Goal: Task Accomplishment & Management: Use online tool/utility

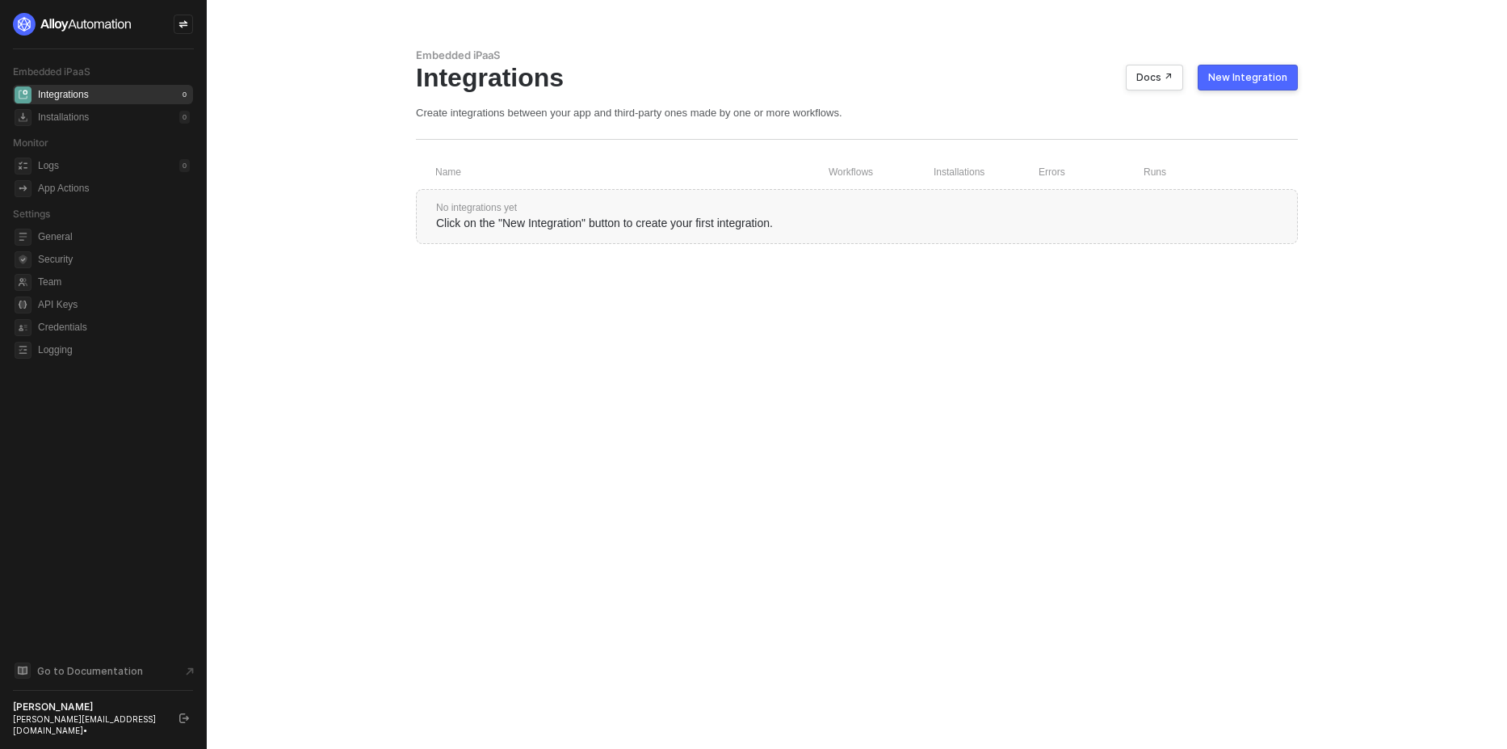
click at [178, 21] on div at bounding box center [183, 24] width 19 height 19
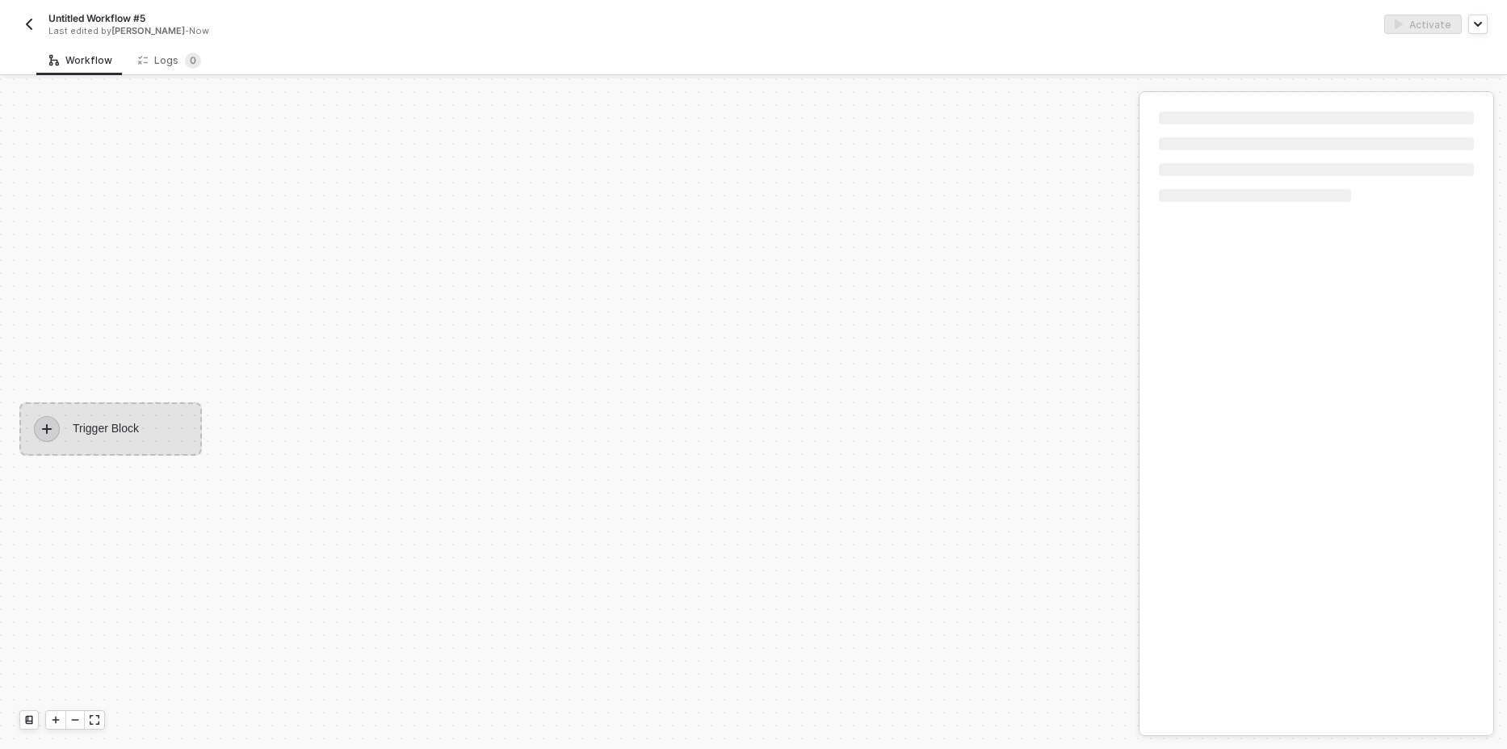
scroll to position [30, 0]
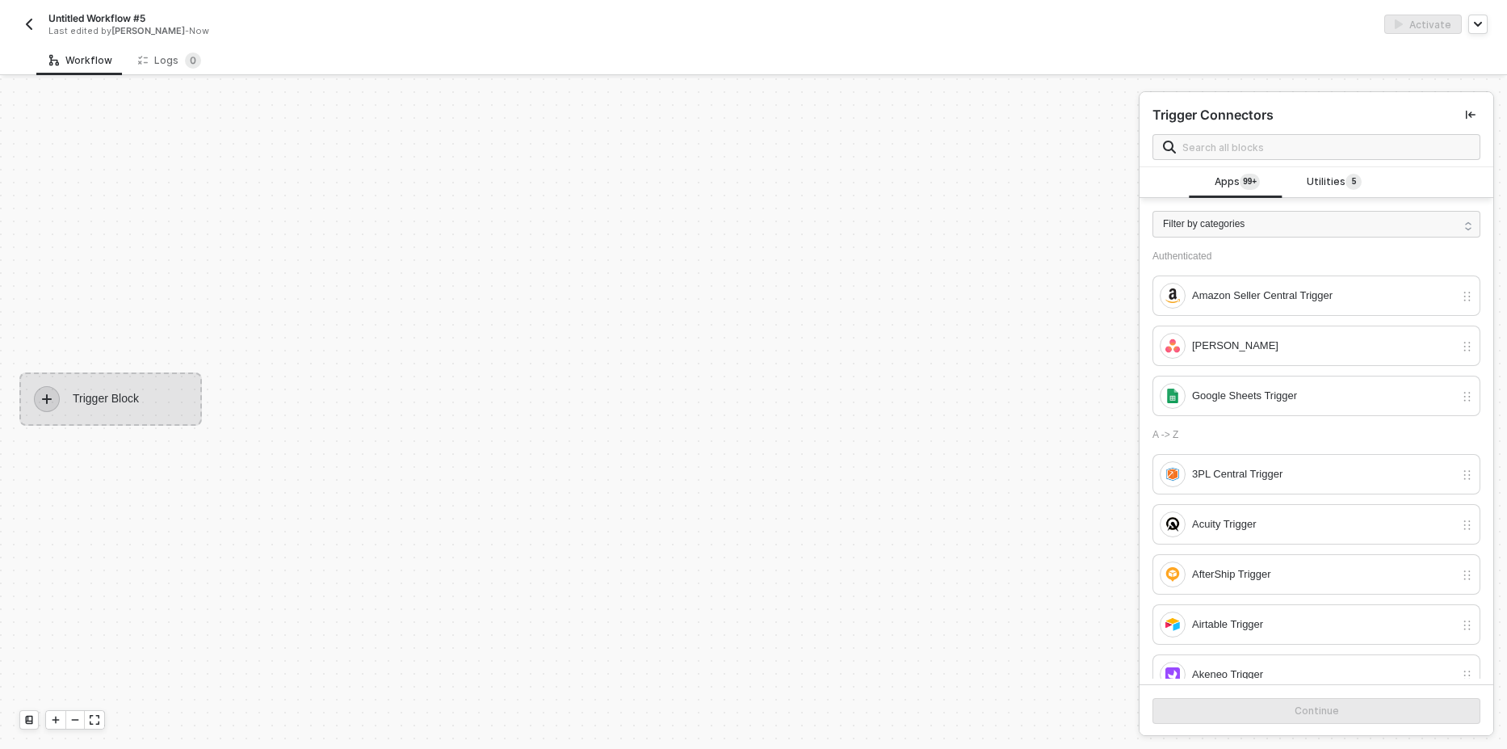
click at [19, 33] on div "Untitled Workflow #5 Last edited by Christopher Tolang - Now Activate" at bounding box center [753, 22] width 1507 height 45
click at [29, 27] on img "button" at bounding box center [29, 24] width 13 height 13
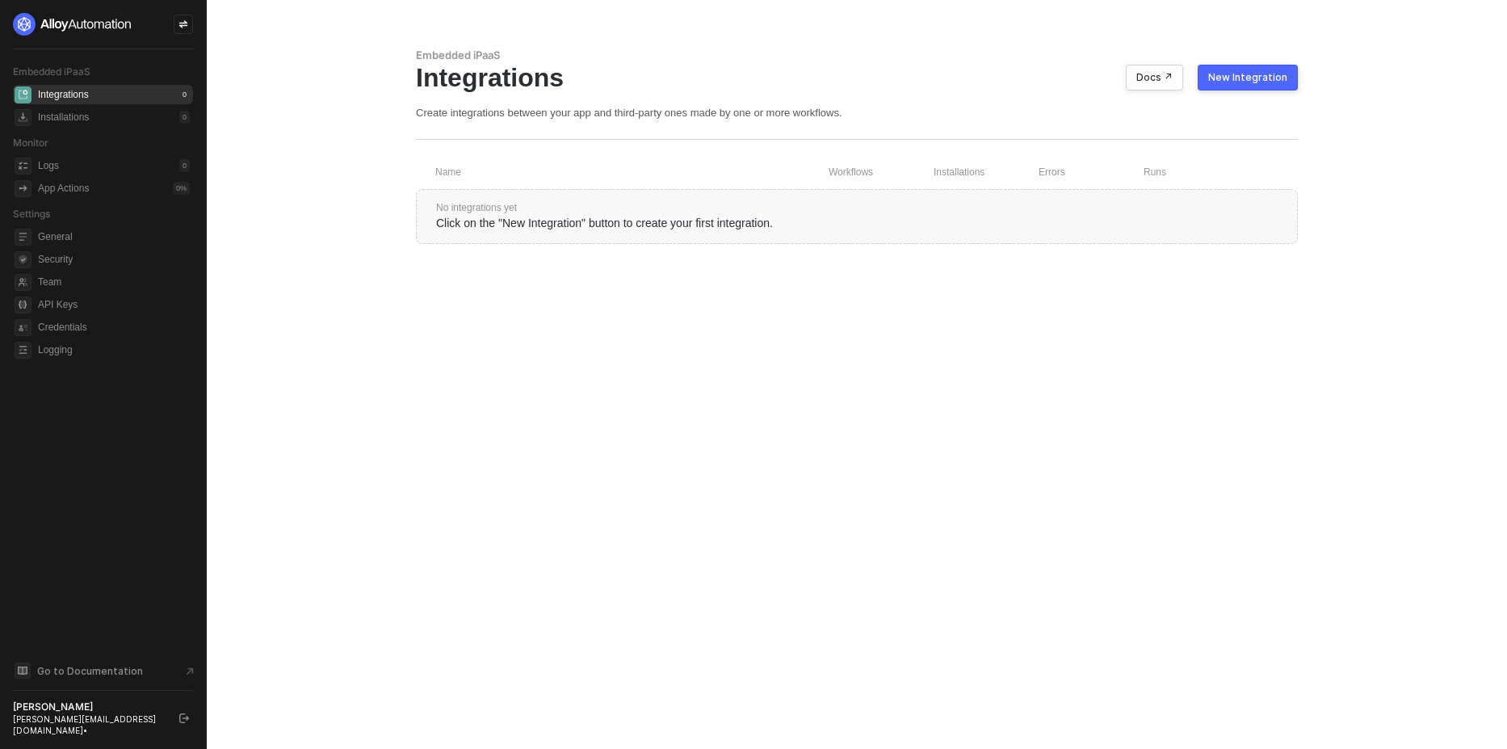
click at [1226, 76] on div "New Integration" at bounding box center [1247, 77] width 79 height 13
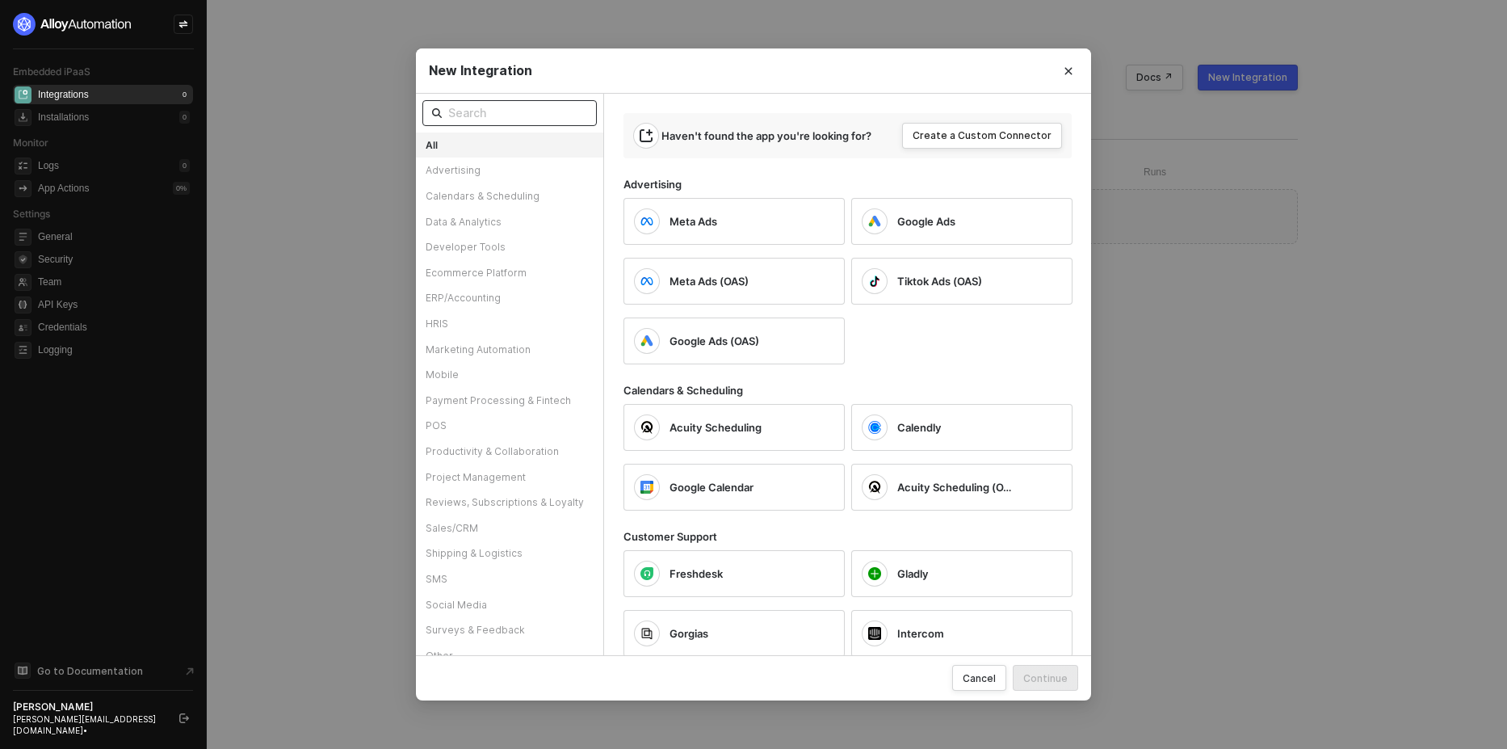
click at [478, 109] on input "text" at bounding box center [517, 113] width 139 height 18
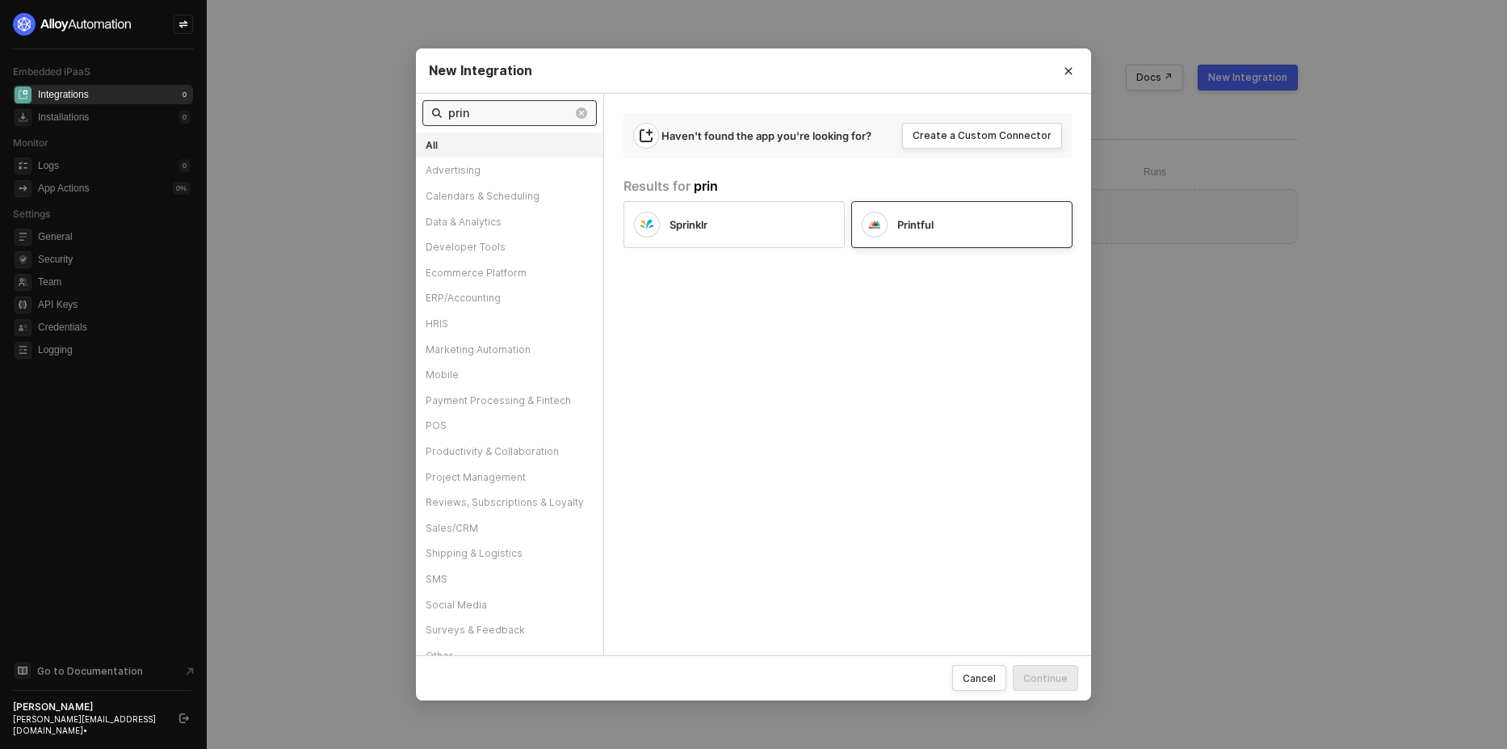
type input "prin"
click at [968, 239] on div "Printful" at bounding box center [961, 224] width 221 height 47
click at [1069, 677] on button "Continue" at bounding box center [1045, 678] width 65 height 26
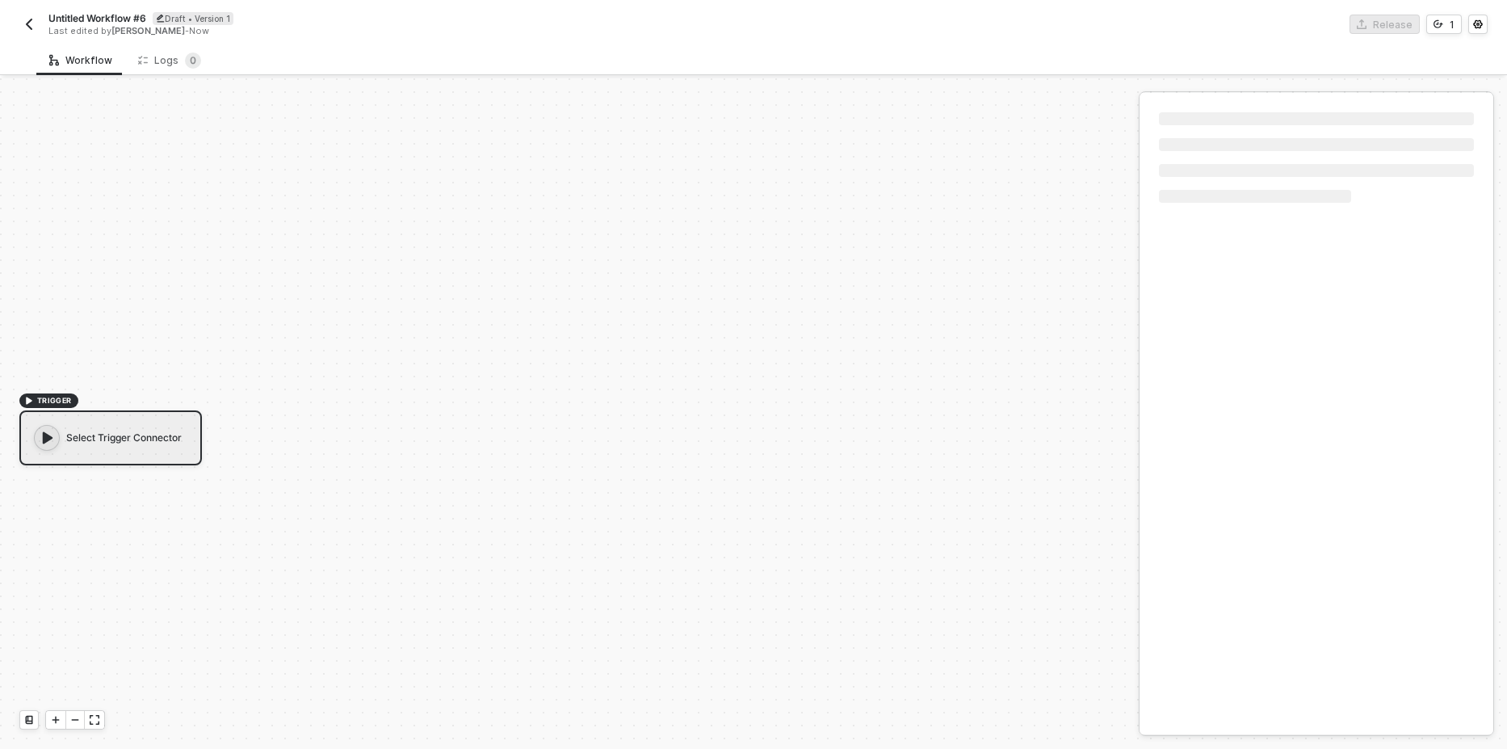
scroll to position [30, 0]
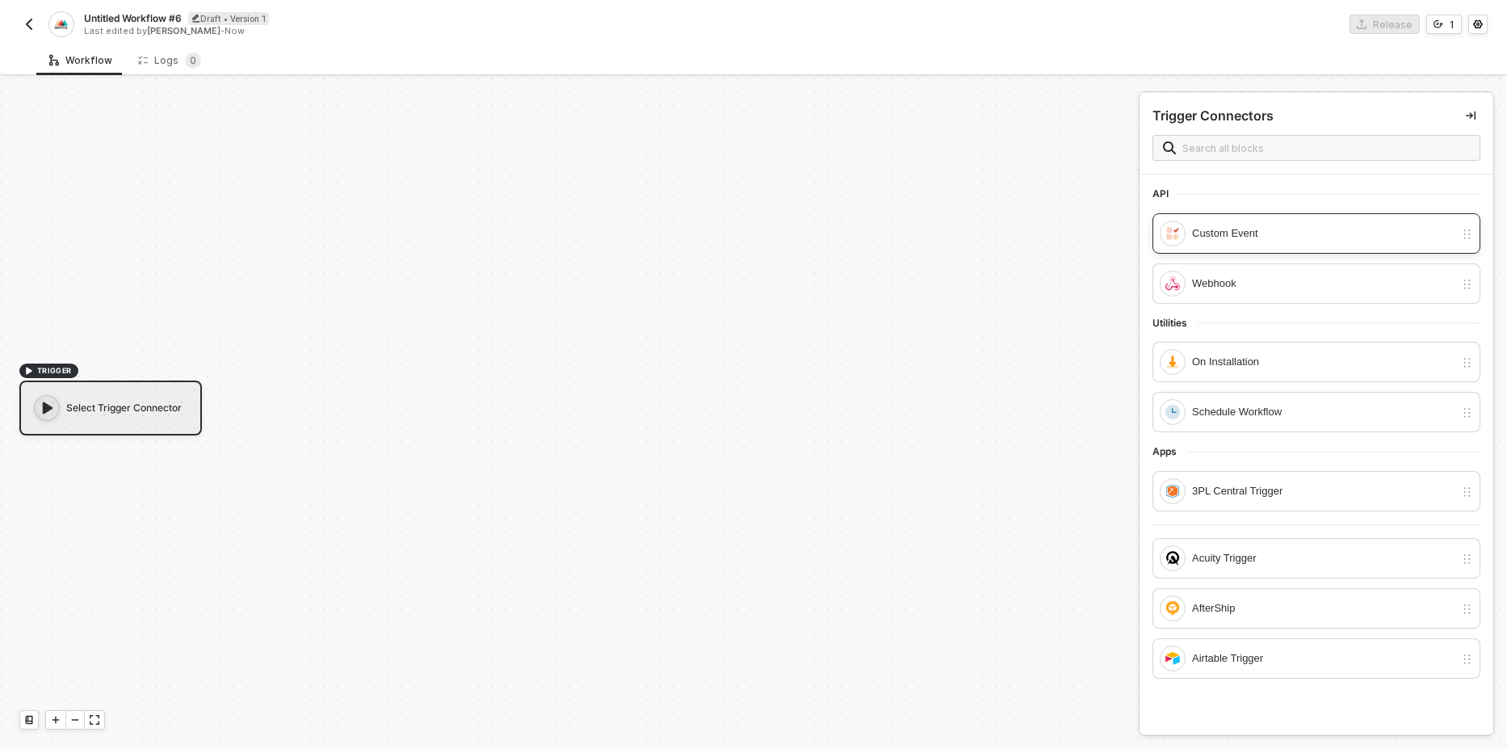
click at [1253, 225] on div "Custom Event" at bounding box center [1323, 234] width 262 height 18
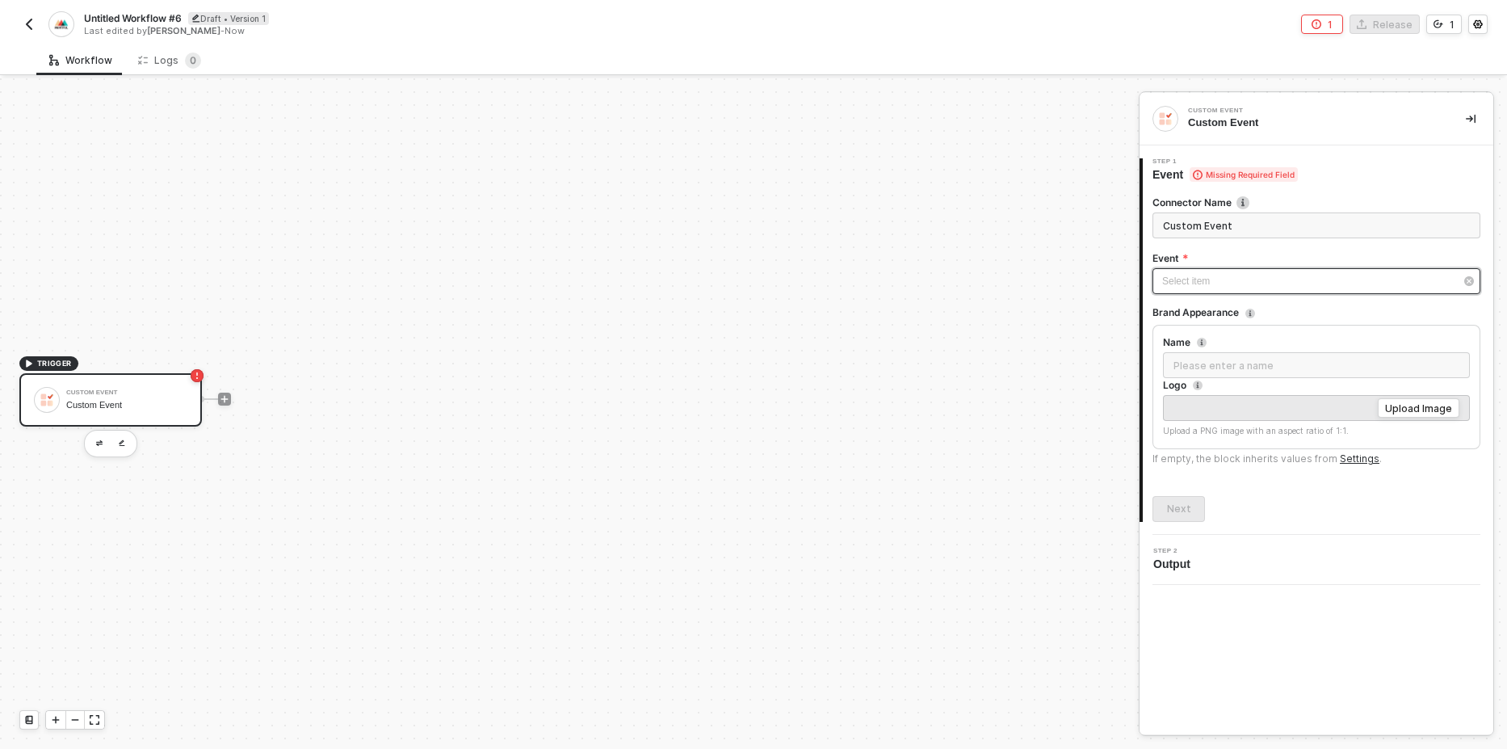
click at [1196, 283] on div "Select item ﻿" at bounding box center [1308, 281] width 292 height 15
click at [1039, 254] on div "Configure a new event from your app" at bounding box center [1008, 255] width 223 height 13
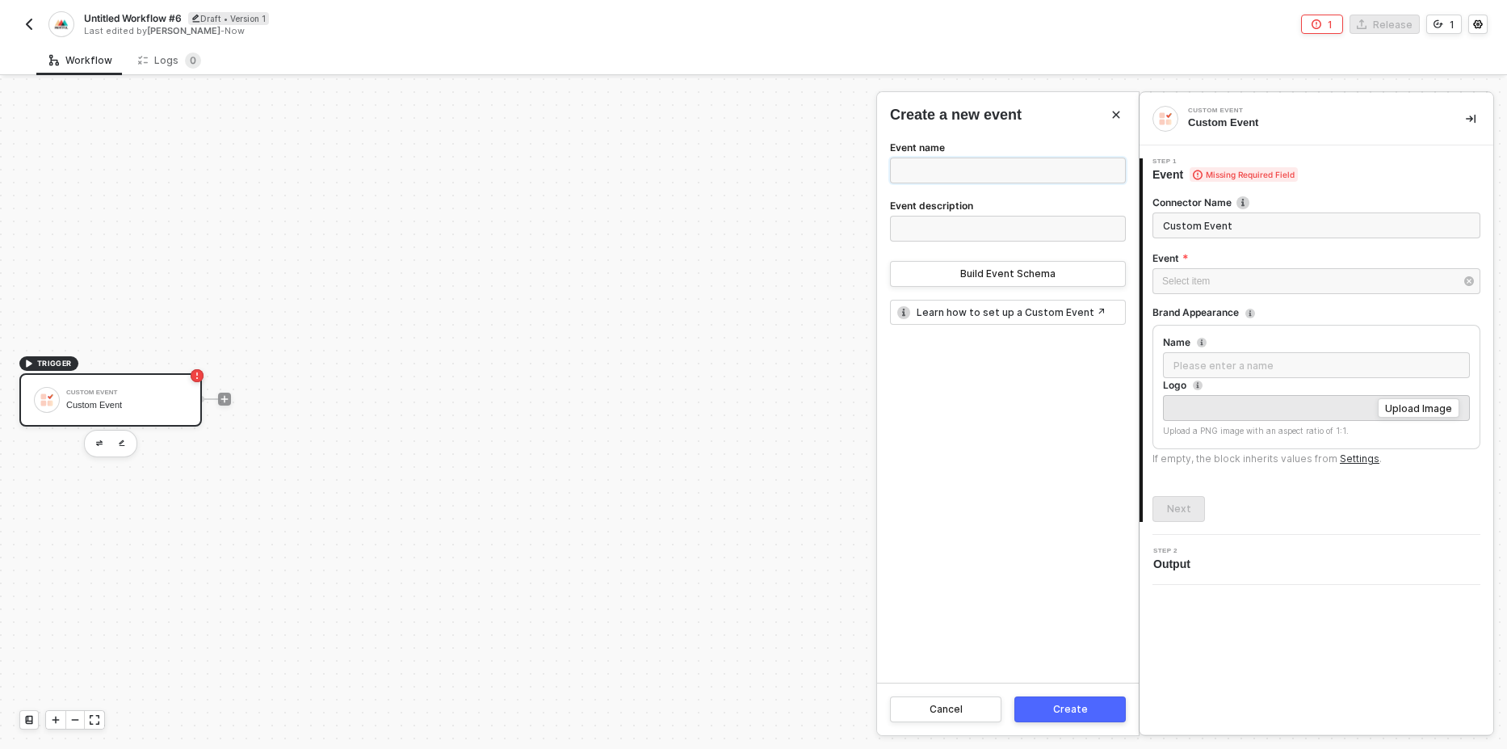
click at [931, 166] on input "Event name" at bounding box center [1008, 170] width 236 height 26
type input "Journal Entry"
click at [1010, 269] on div "Build Event Schema" at bounding box center [1007, 273] width 95 height 13
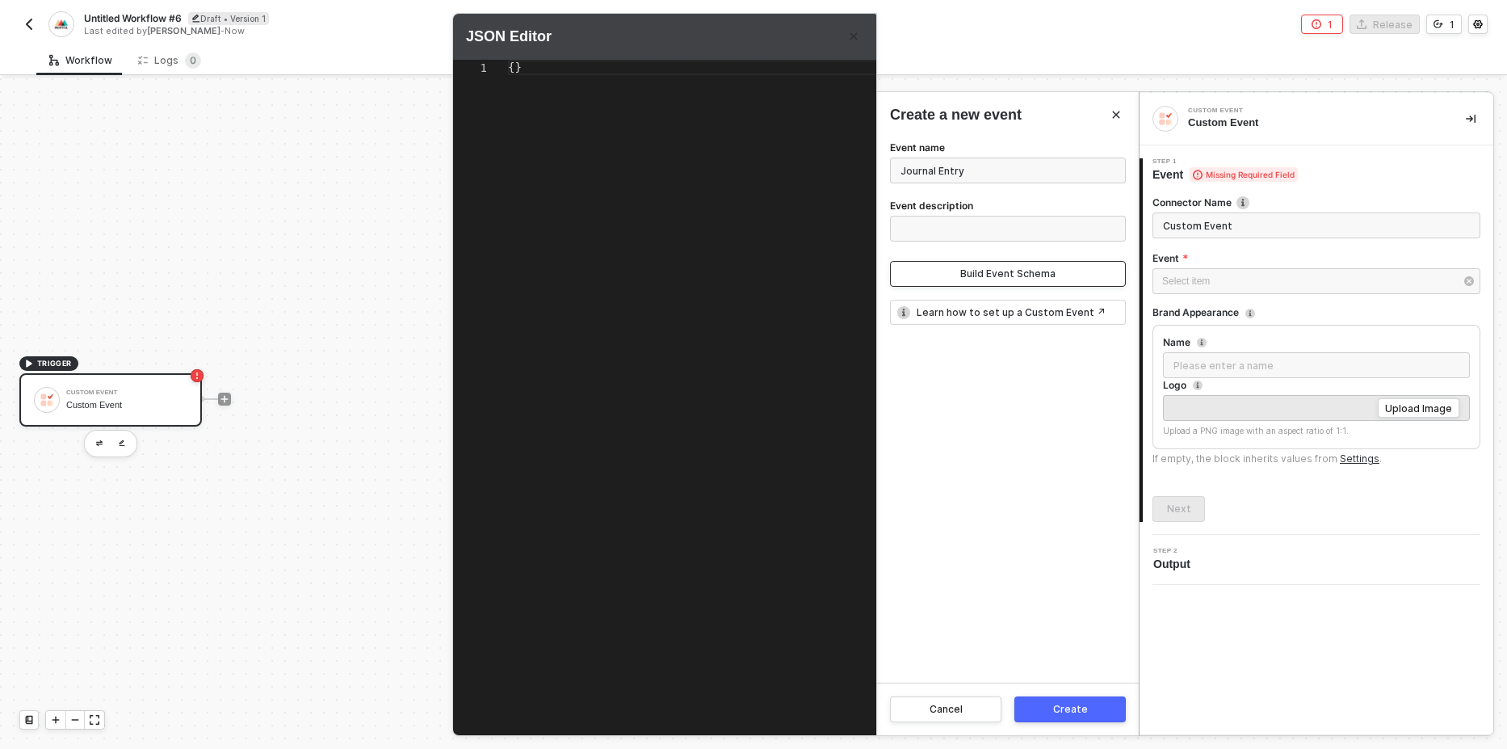
click at [507, 67] on div at bounding box center [480, 67] width 55 height 15
click at [519, 69] on span "{}" at bounding box center [515, 67] width 14 height 13
drag, startPoint x: 649, startPoint y: 73, endPoint x: 682, endPoint y: 80, distance: 33.7
click at [649, 73] on div "{" at bounding box center [723, 67] width 430 height 15
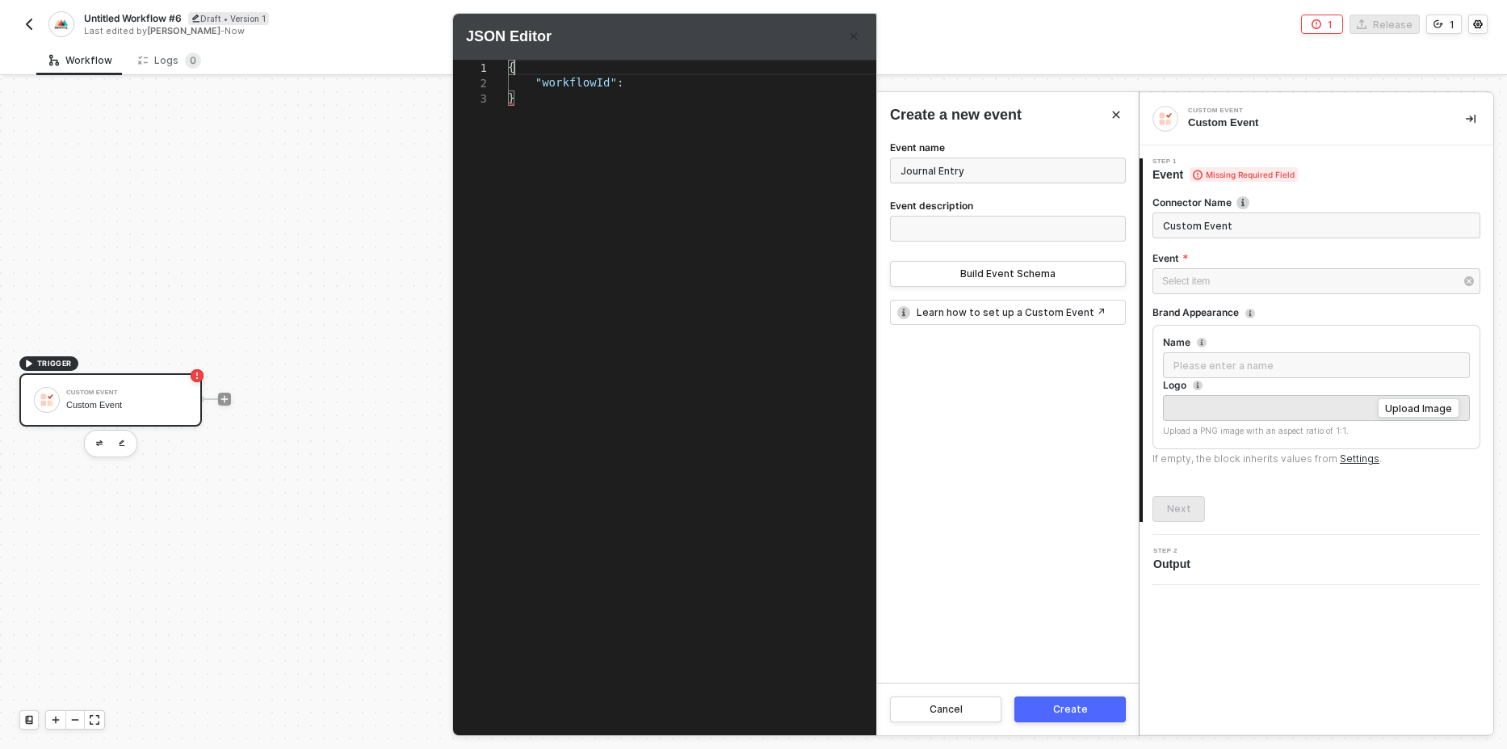
click at [680, 82] on div ""workflowId" :" at bounding box center [723, 82] width 430 height 15
paste textarea "68c159cf695051e31d30b8f0"
type textarea "{ "workflowId": "68c159cf695051e31d30b8f0" }"
click at [1081, 719] on button "Create" at bounding box center [1069, 709] width 111 height 26
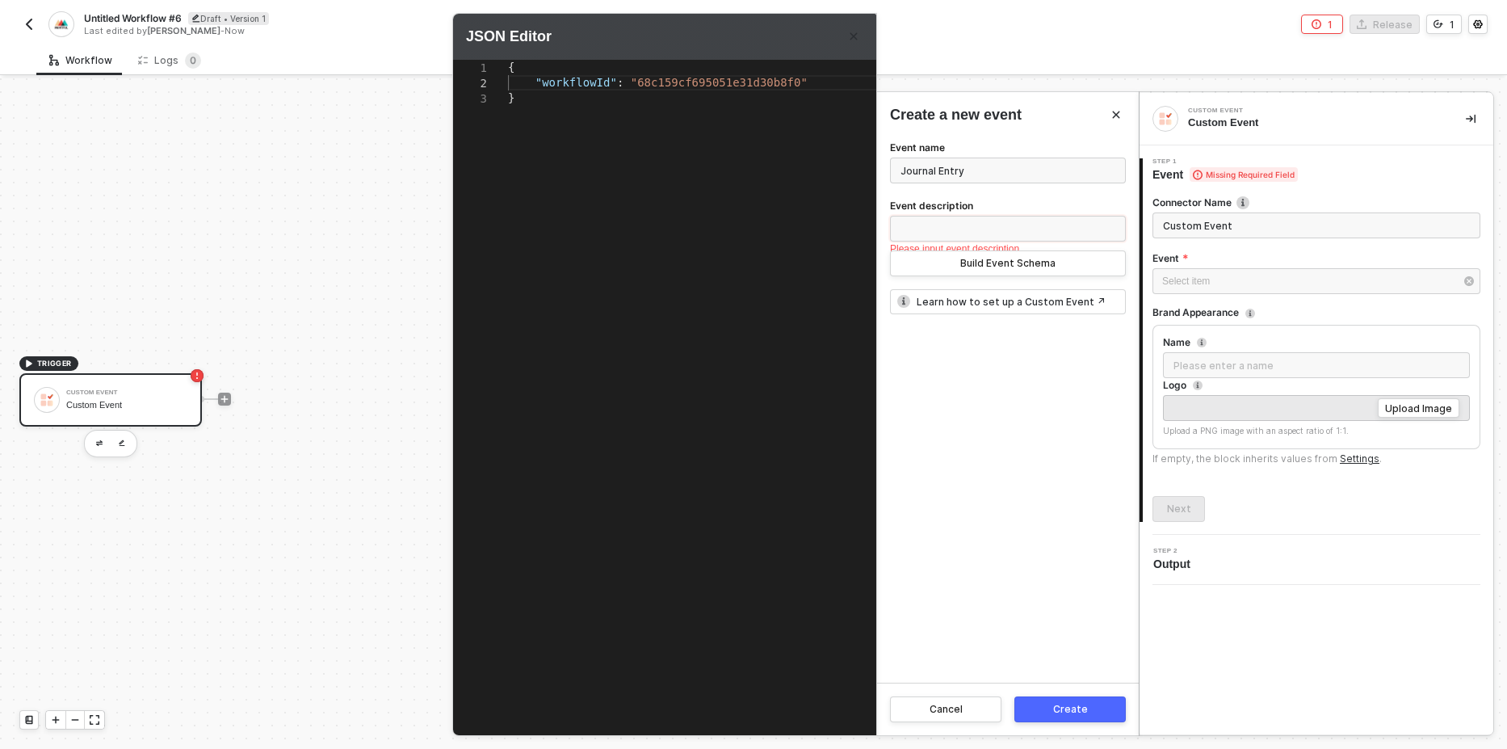
click at [947, 228] on input "Event description" at bounding box center [1008, 229] width 236 height 26
type input "Journal Entry"
click at [1069, 712] on div "Create" at bounding box center [1070, 709] width 35 height 13
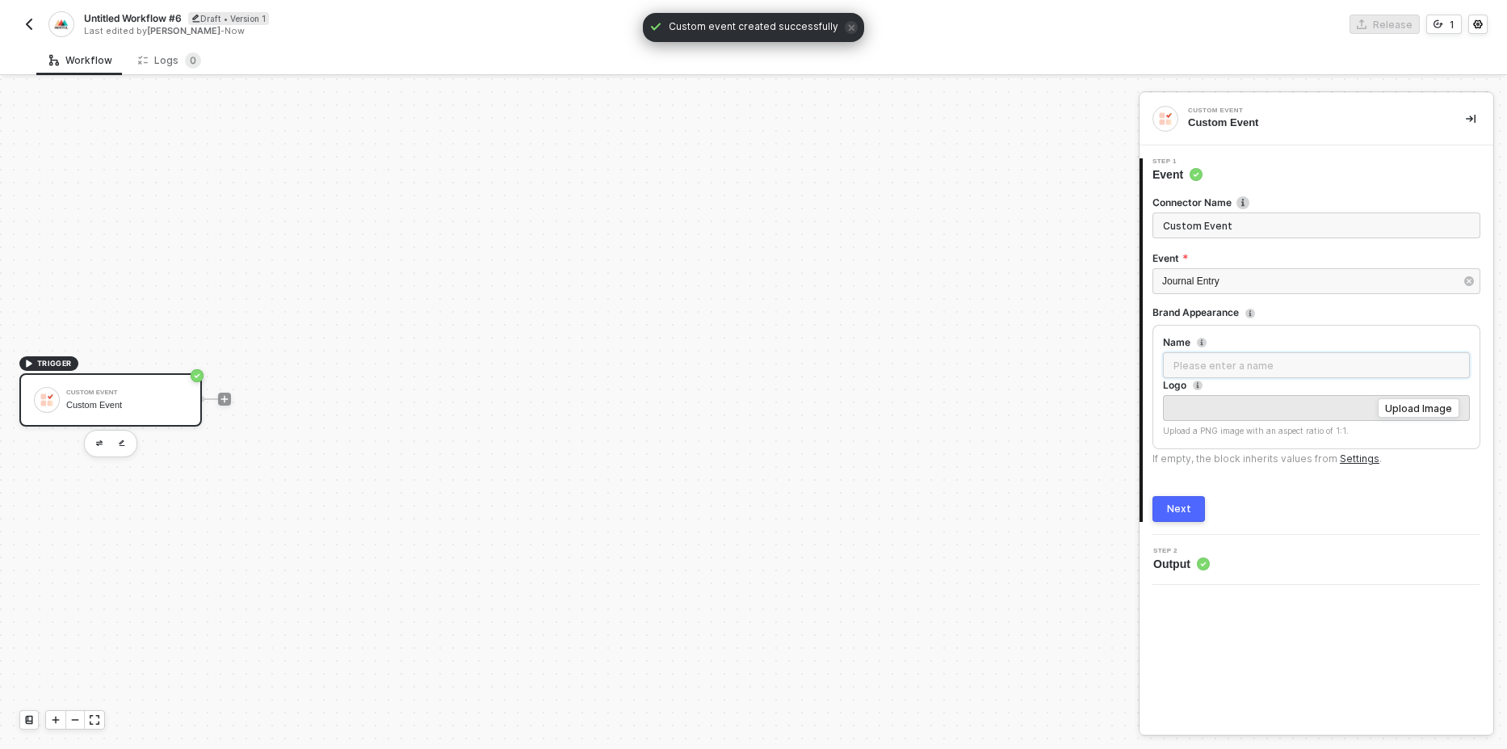
click at [1214, 367] on input "Name" at bounding box center [1316, 365] width 307 height 26
type input "Alloy"
click at [1181, 508] on div "Next" at bounding box center [1179, 508] width 24 height 13
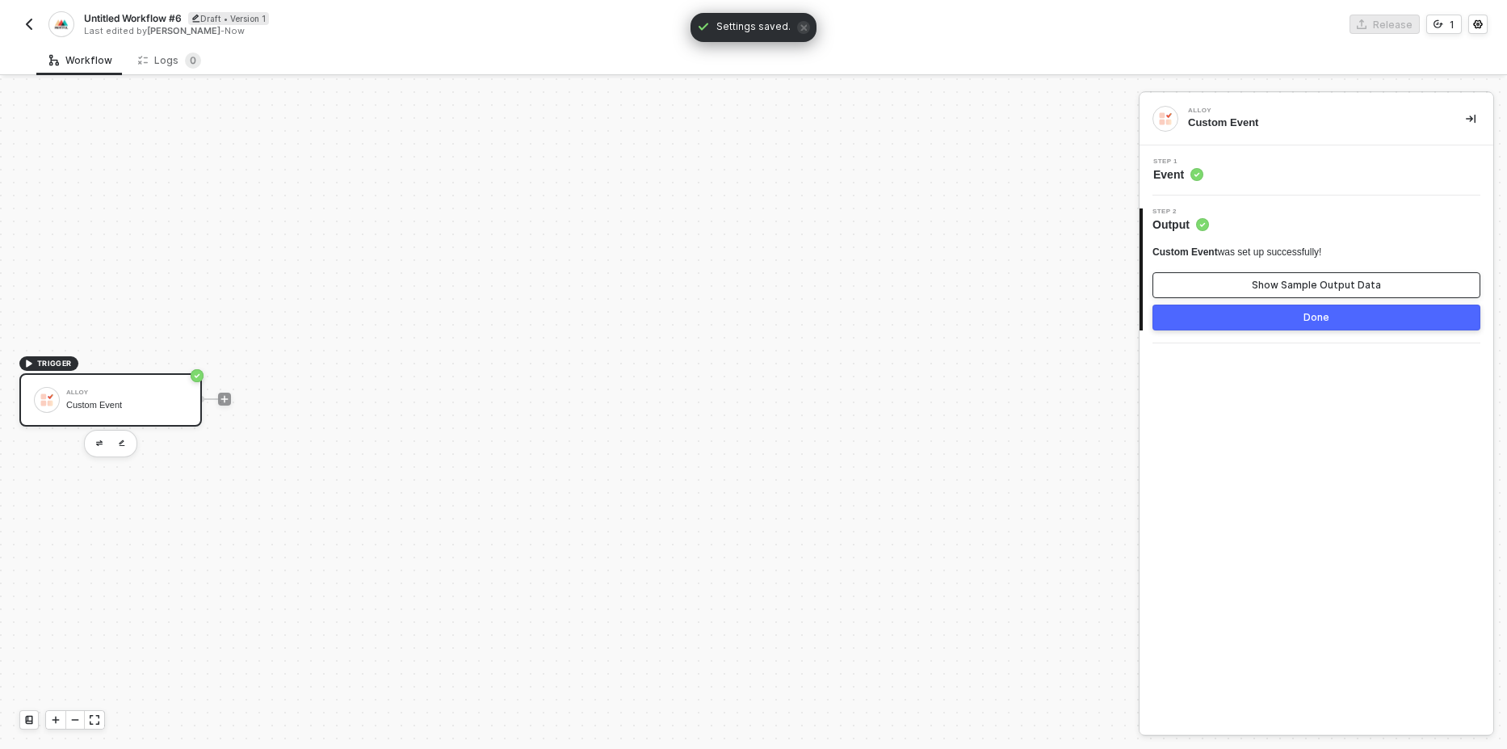
click at [1333, 282] on div "Show Sample Output Data" at bounding box center [1316, 285] width 129 height 13
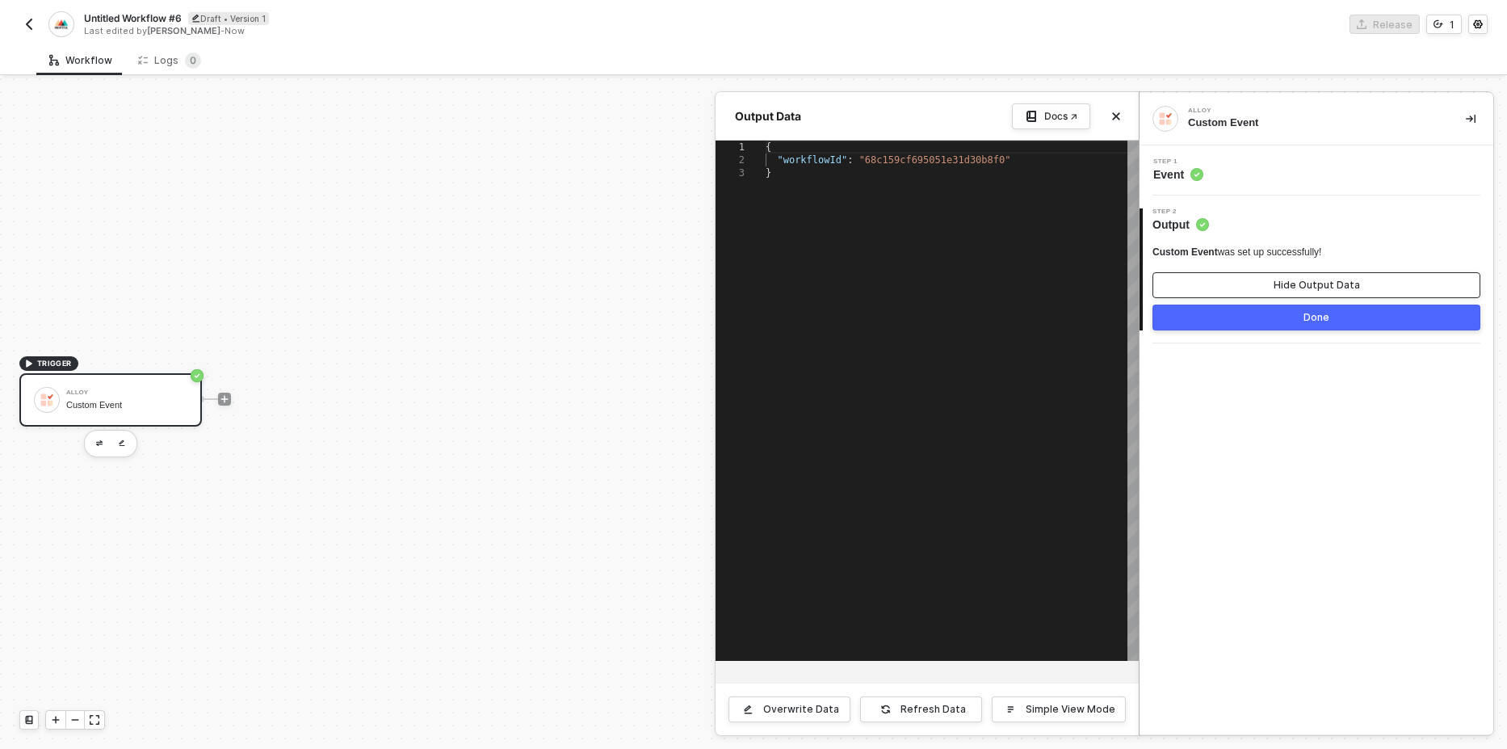
click at [1333, 282] on div "Hide Output Data" at bounding box center [1317, 285] width 86 height 13
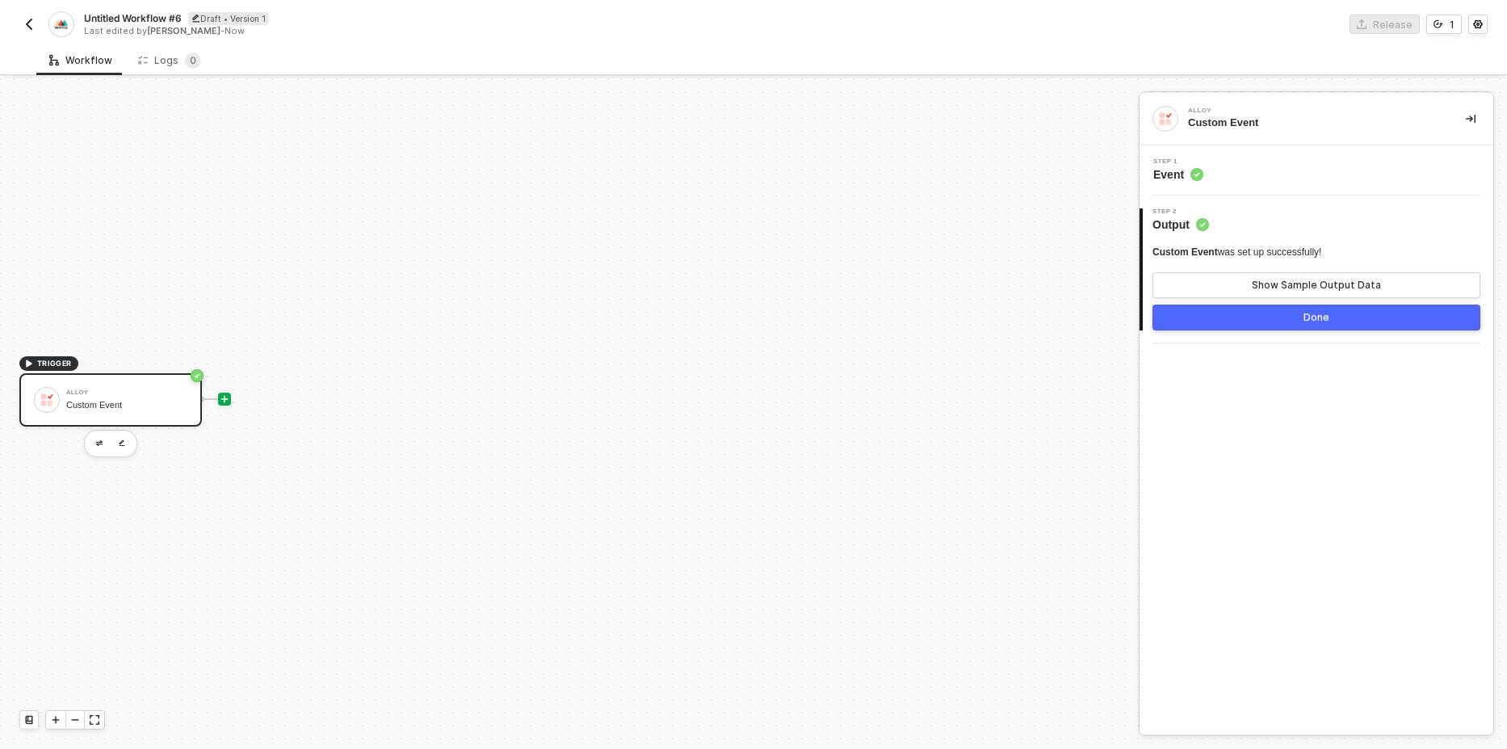
click at [228, 400] on icon "icon-play" at bounding box center [225, 399] width 10 height 10
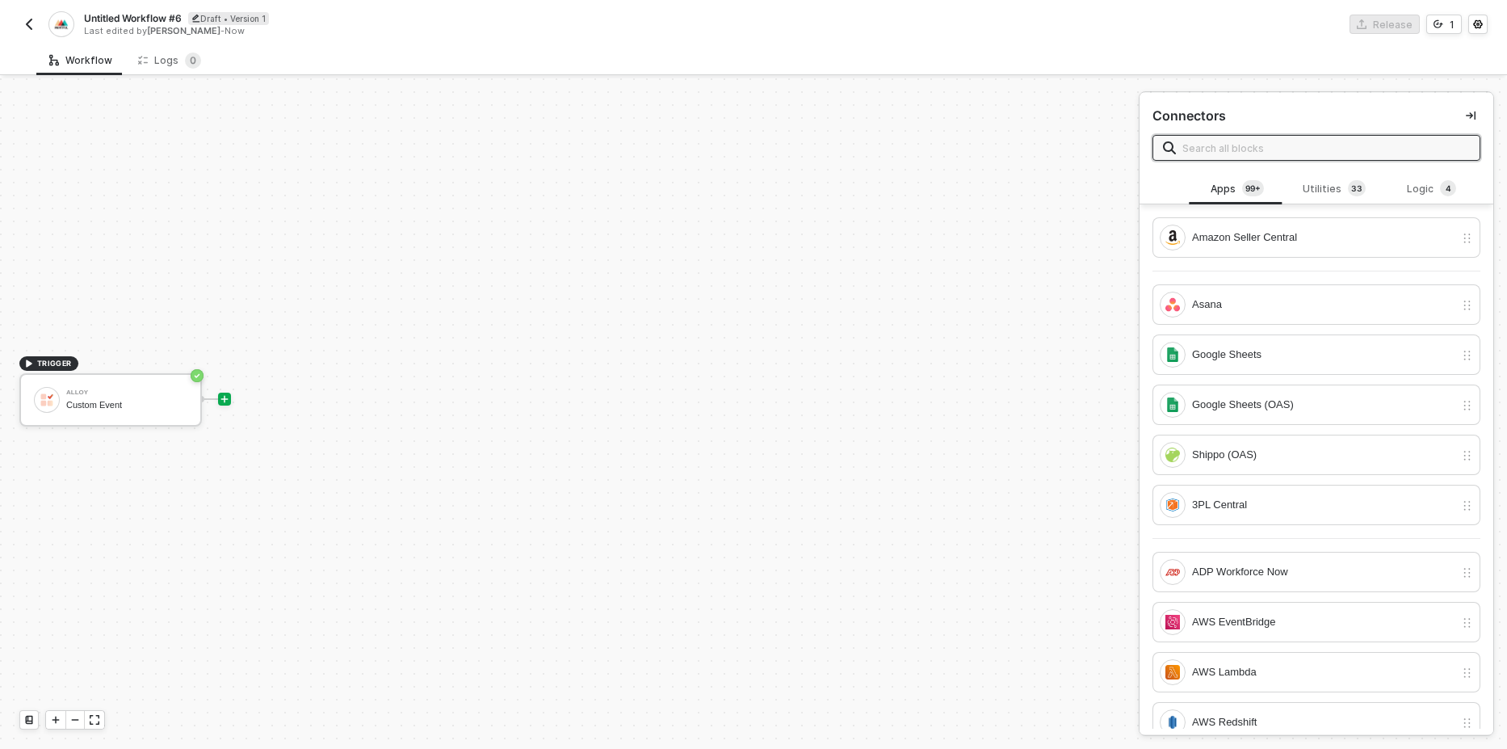
click at [1287, 154] on input "text" at bounding box center [1326, 148] width 288 height 18
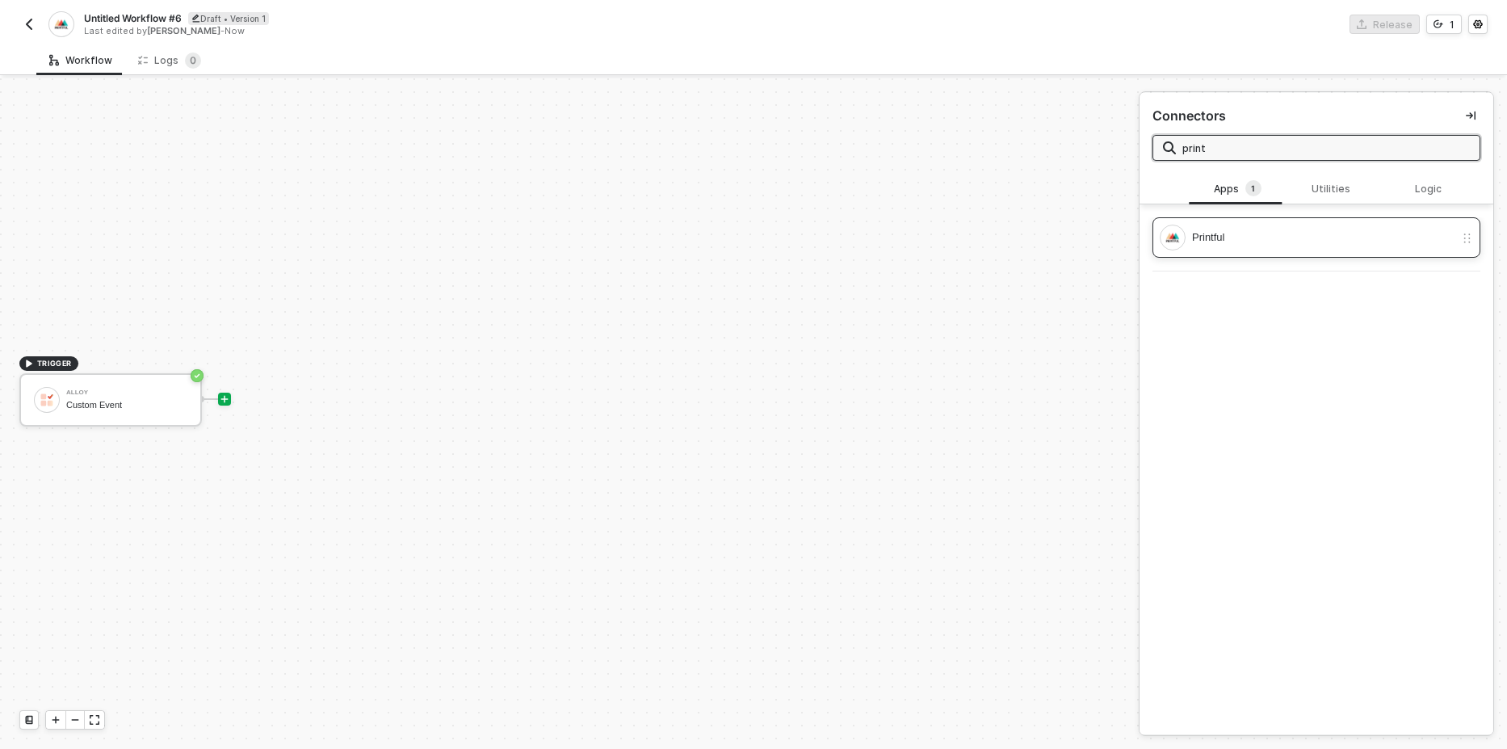
type input "print"
click at [1275, 226] on div "Printful" at bounding box center [1307, 238] width 295 height 26
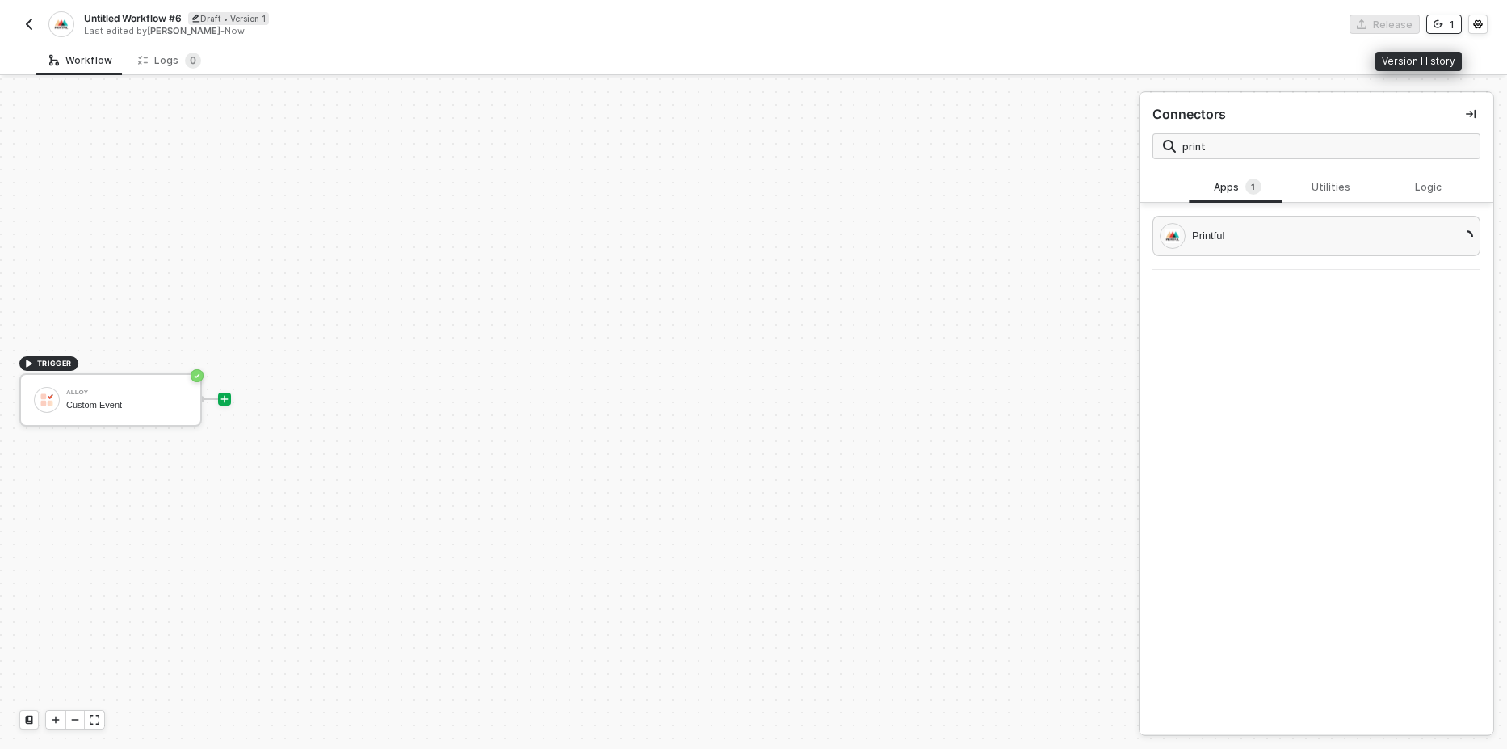
click at [1444, 23] on button "1" at bounding box center [1444, 24] width 36 height 19
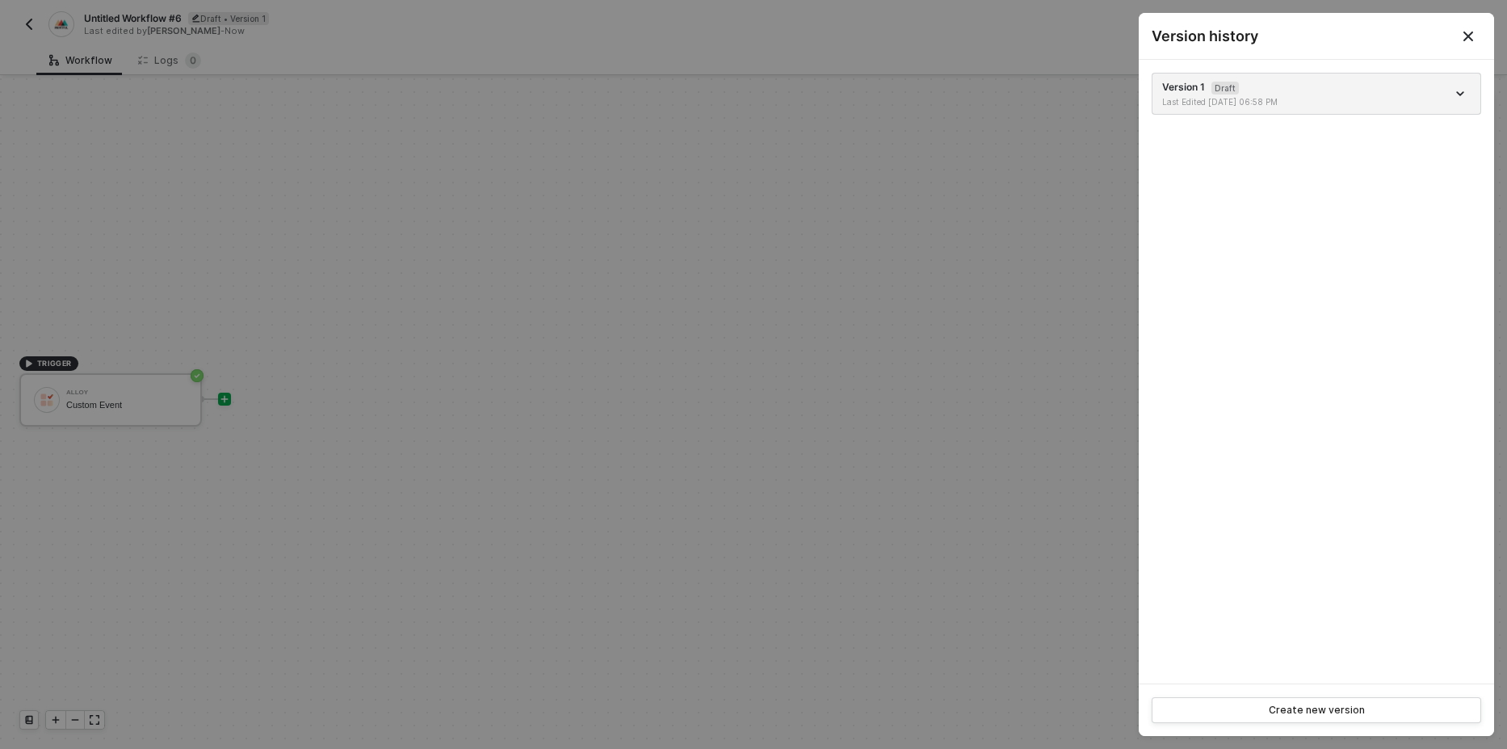
click at [1468, 28] on button "Close" at bounding box center [1468, 36] width 19 height 19
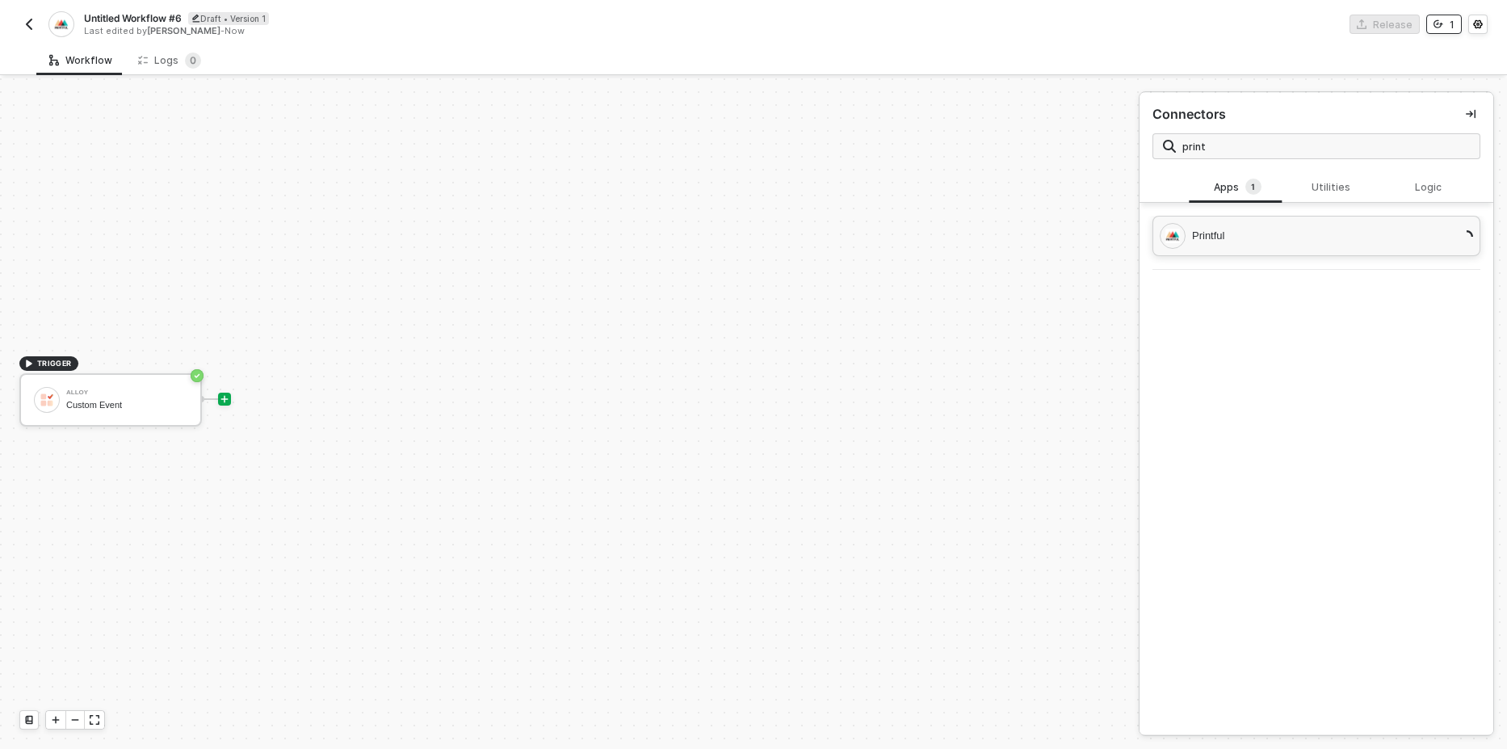
scroll to position [0, 0]
click at [1394, 241] on div "Printful" at bounding box center [1323, 238] width 262 height 18
click at [1362, 241] on div "Printful" at bounding box center [1323, 238] width 262 height 18
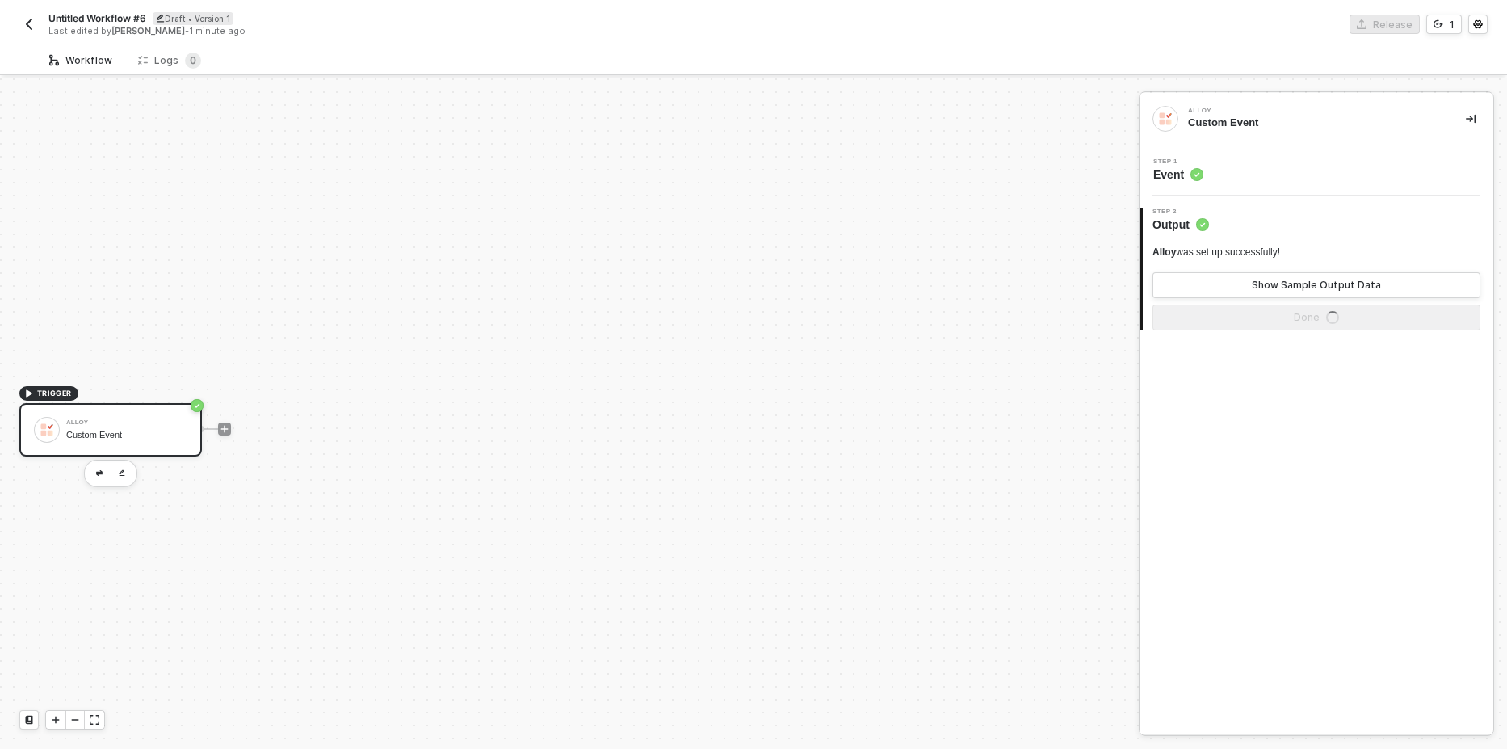
scroll to position [30, 0]
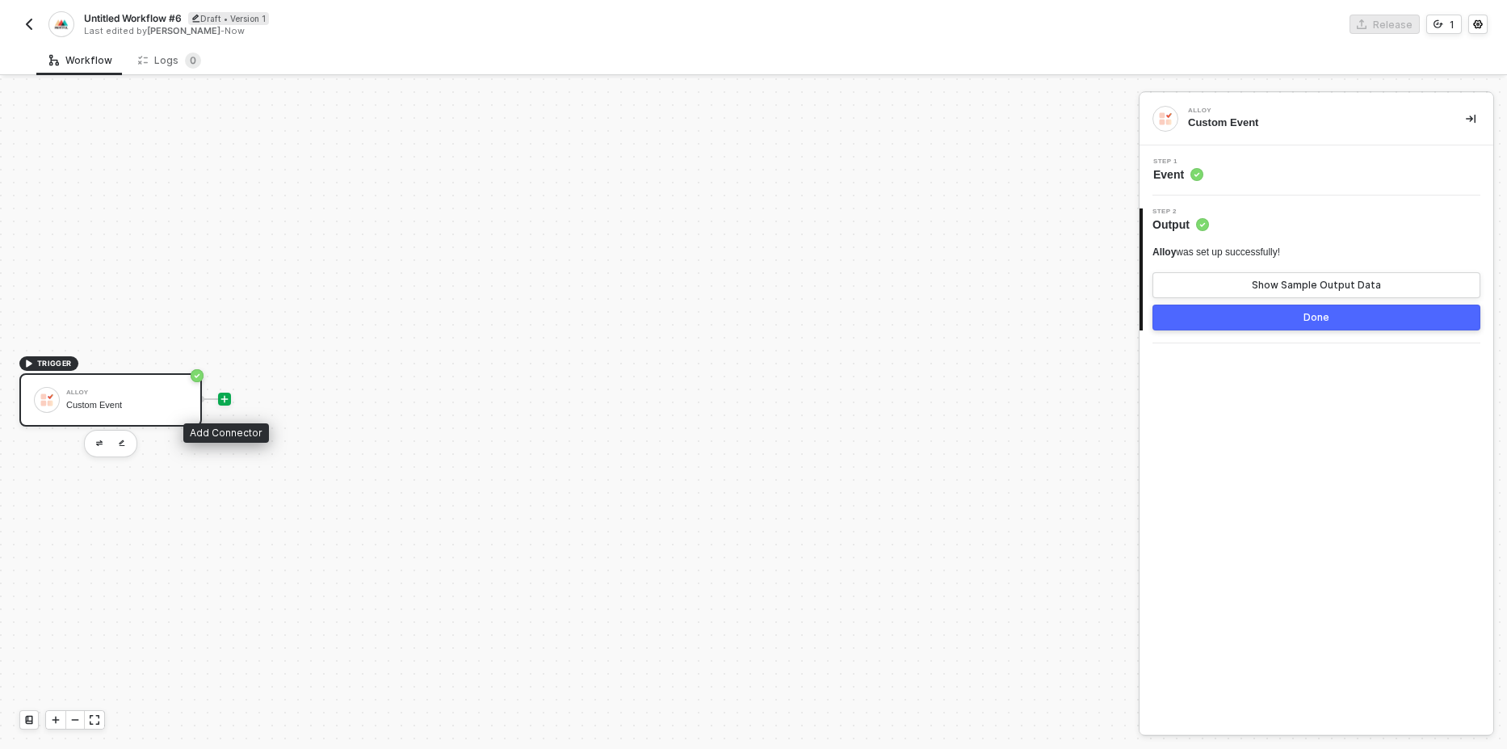
click at [224, 398] on icon "icon-play" at bounding box center [224, 398] width 7 height 7
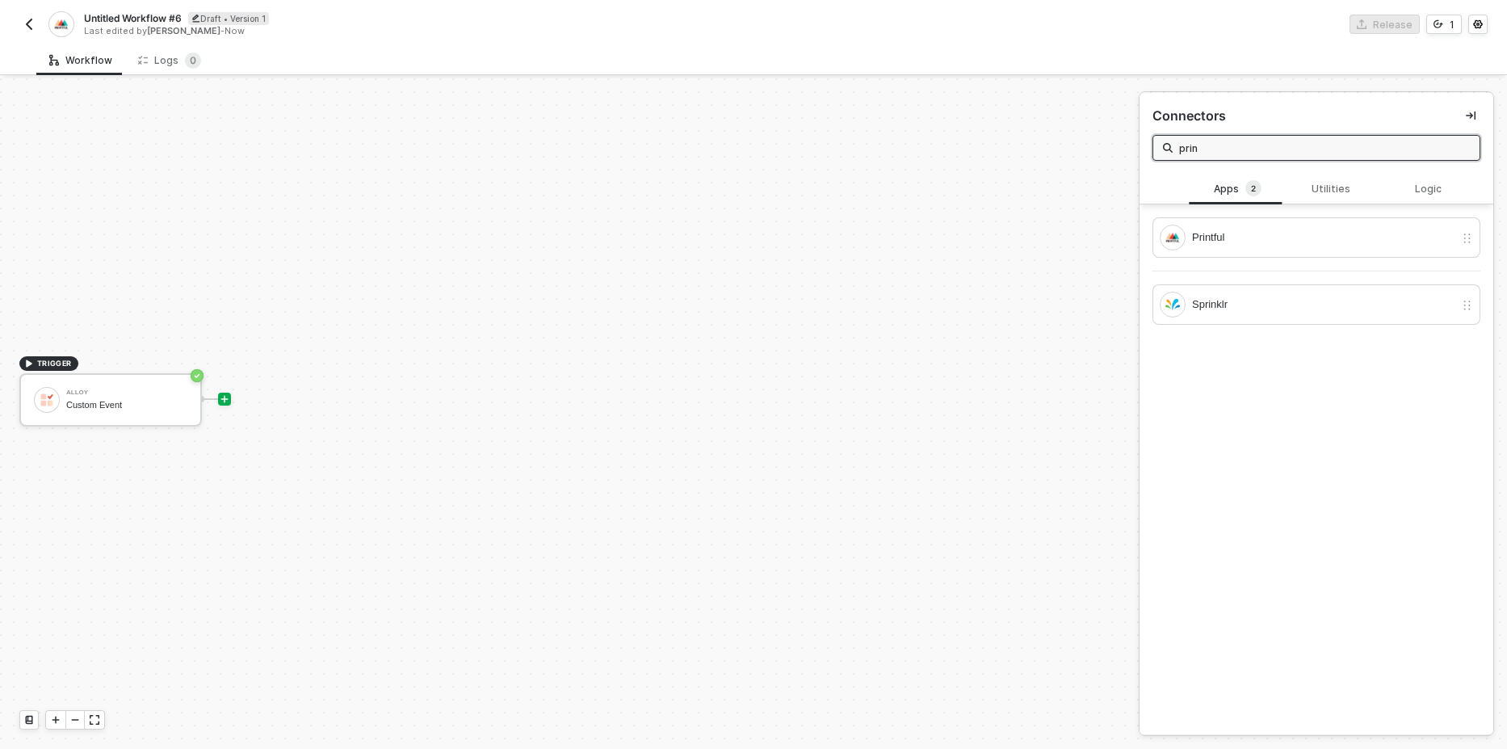
type input "prin"
click at [1323, 258] on div "Printful" at bounding box center [1317, 244] width 328 height 54
click at [1308, 238] on div "Printful" at bounding box center [1323, 238] width 262 height 18
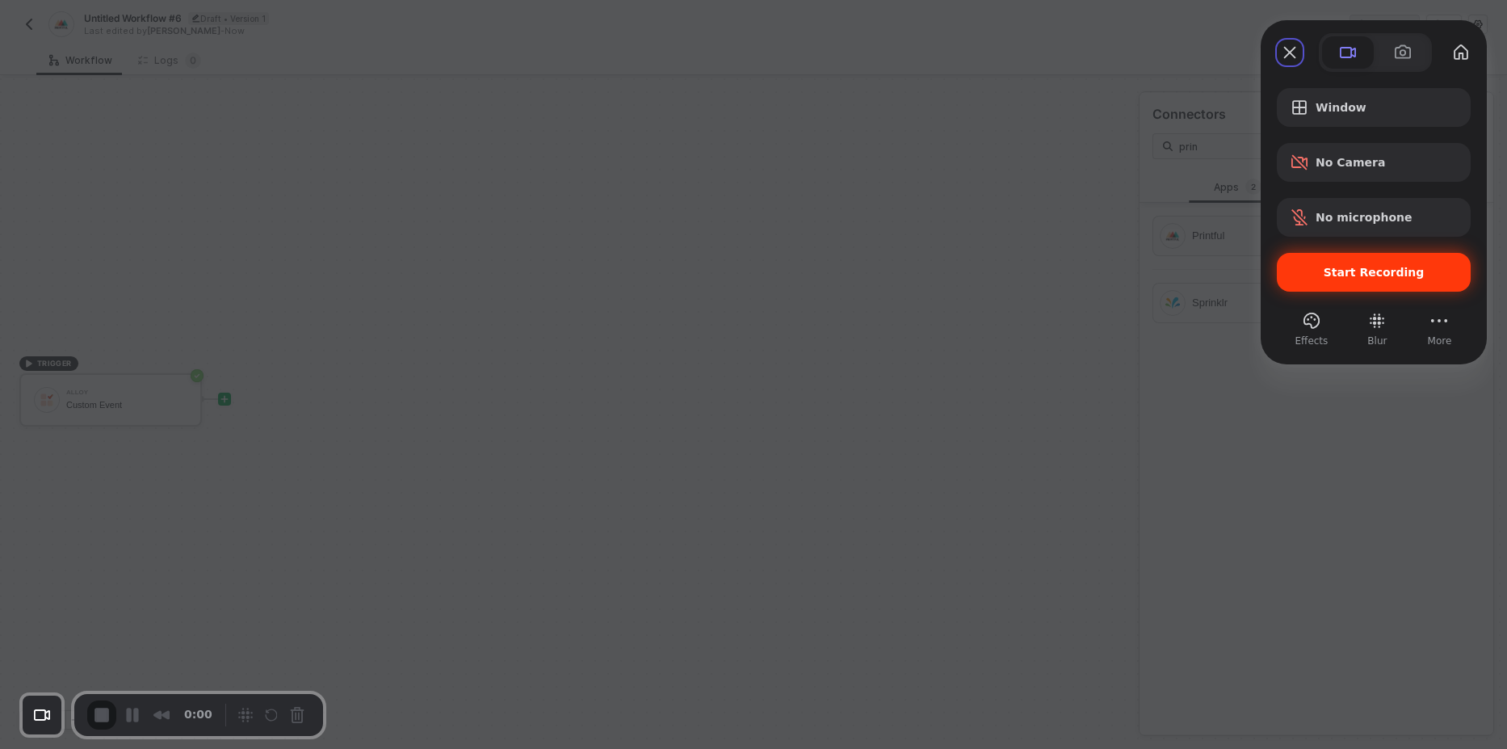
click at [1342, 273] on span "Start Recording" at bounding box center [1374, 272] width 101 height 13
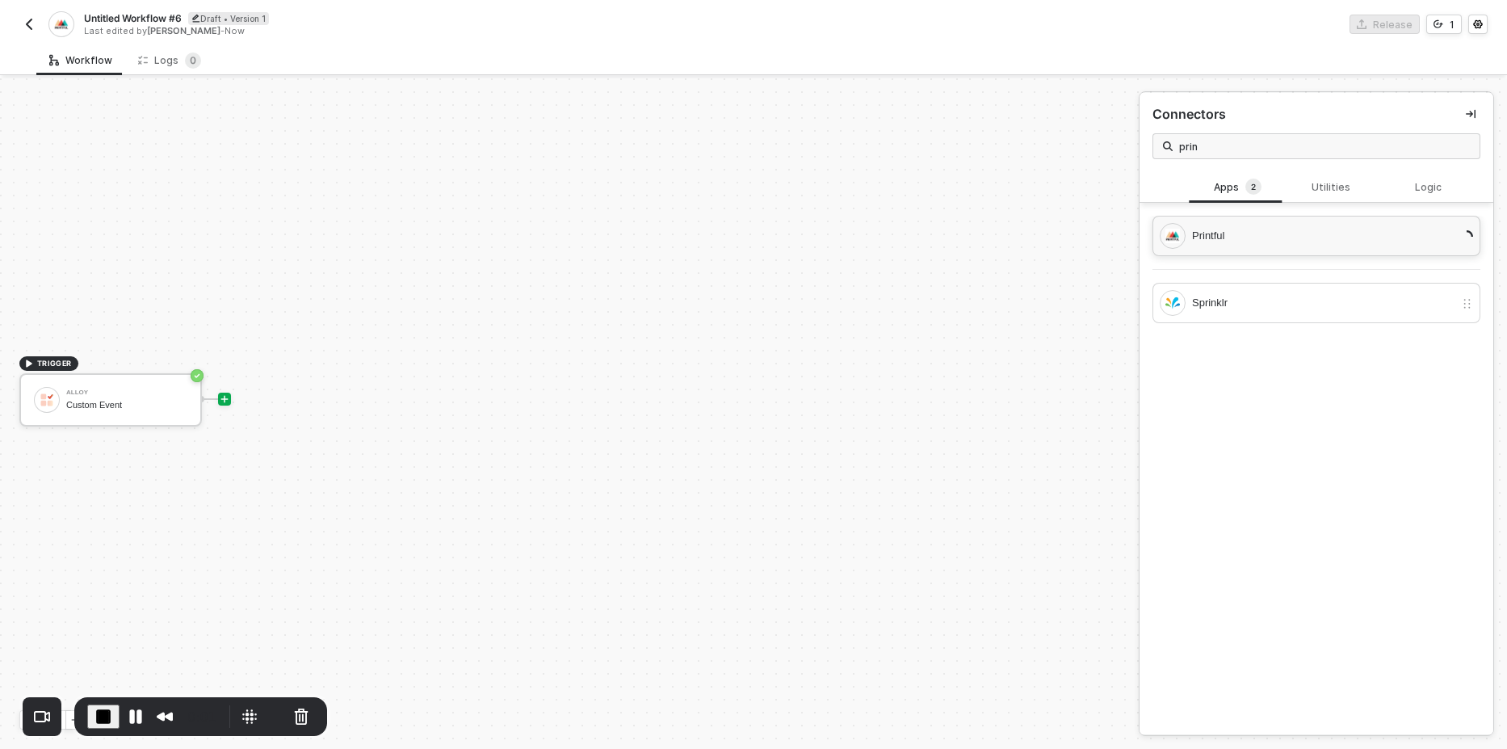
click at [1386, 239] on div "Printful" at bounding box center [1323, 236] width 262 height 18
click at [1242, 244] on div "Printful" at bounding box center [1323, 236] width 262 height 18
click at [103, 715] on span "End Recording" at bounding box center [103, 716] width 19 height 19
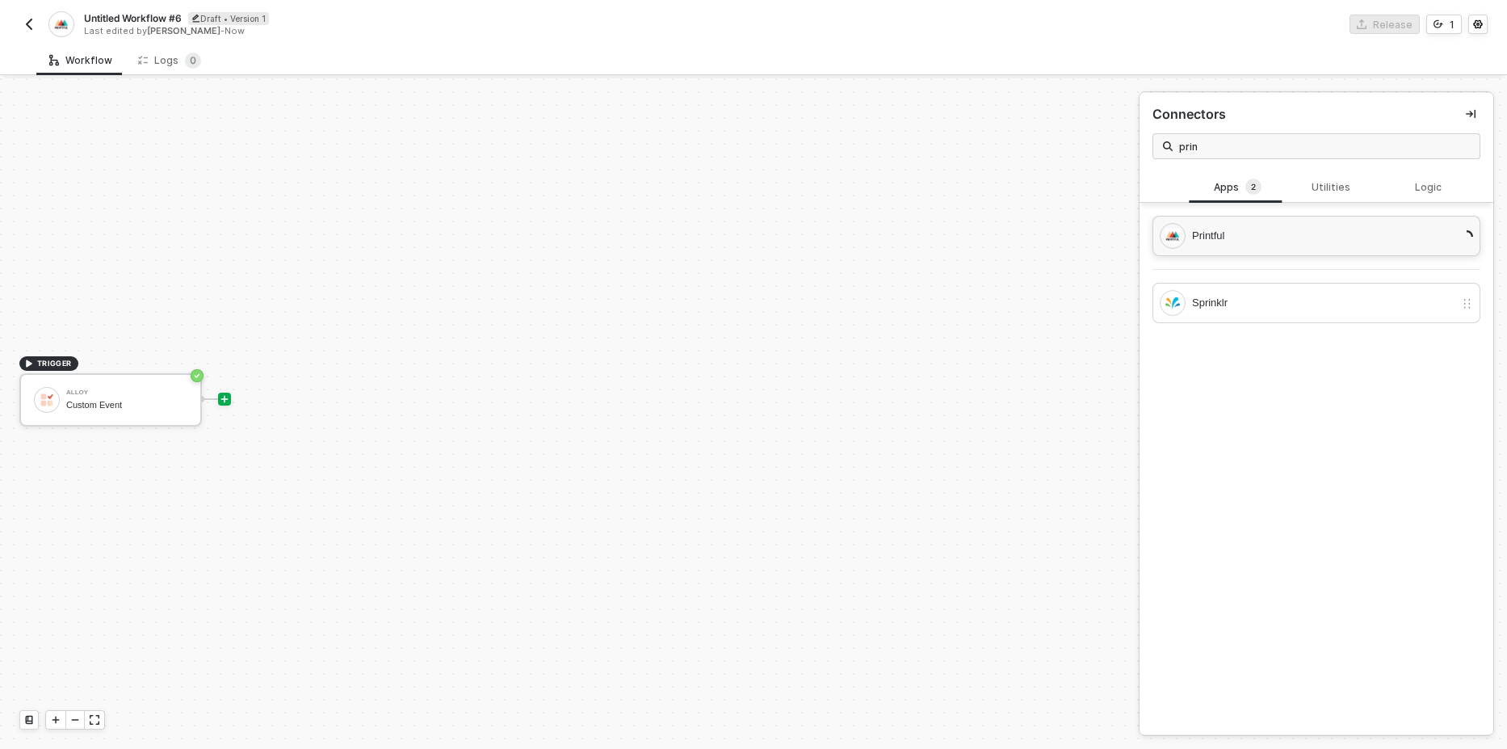
click at [1275, 232] on div "Printful" at bounding box center [1323, 236] width 262 height 18
